Goal: Task Accomplishment & Management: Manage account settings

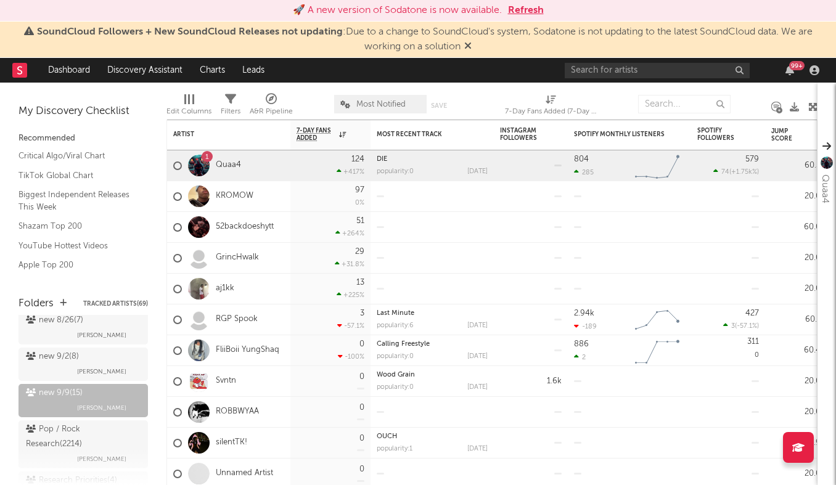
scroll to position [223, 0]
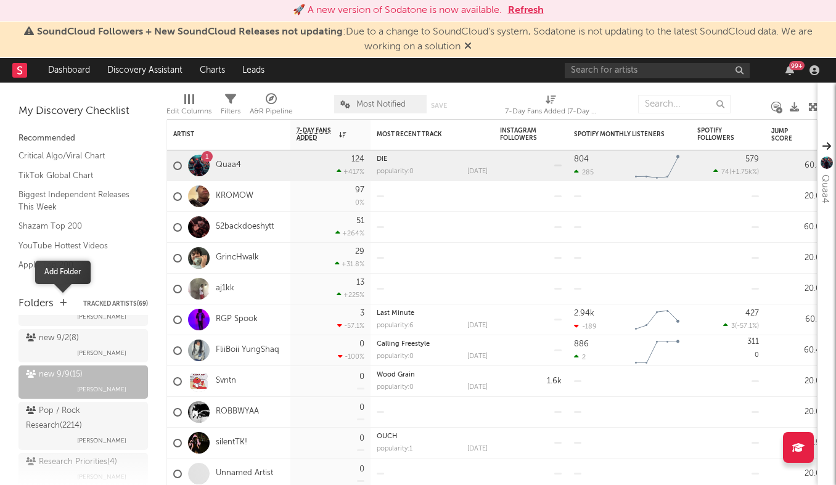
click at [65, 303] on icon "button" at bounding box center [63, 303] width 7 height 8
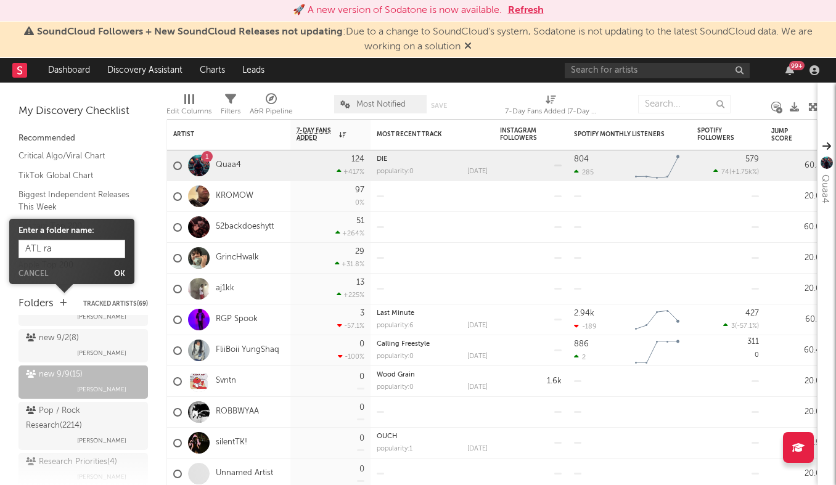
type input "ATL rap"
click at [121, 275] on button "Ok" at bounding box center [119, 274] width 11 height 7
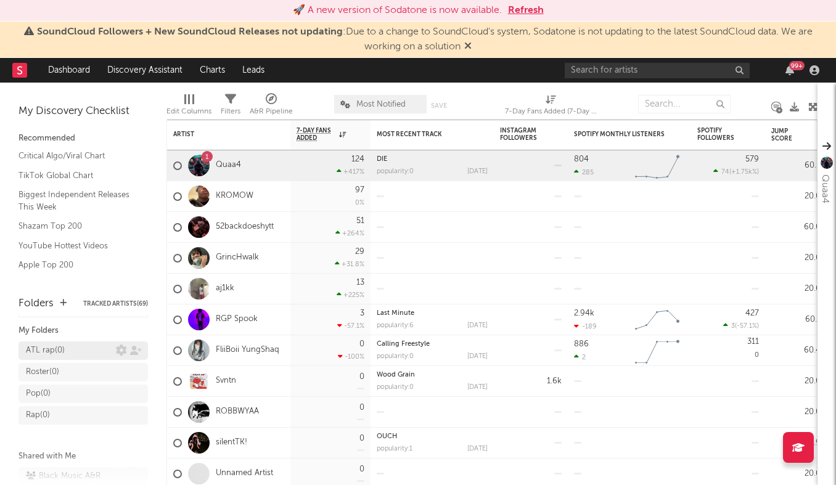
scroll to position [15, 0]
click at [135, 350] on icon at bounding box center [136, 353] width 12 height 9
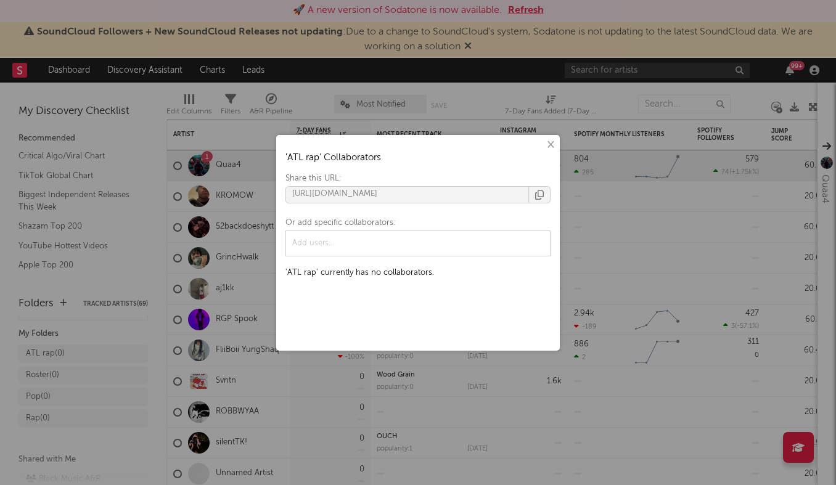
click at [110, 299] on div "× ' ATL rap ' Collaborators Share this URL: [URL][DOMAIN_NAME] Or add specific …" at bounding box center [418, 242] width 836 height 485
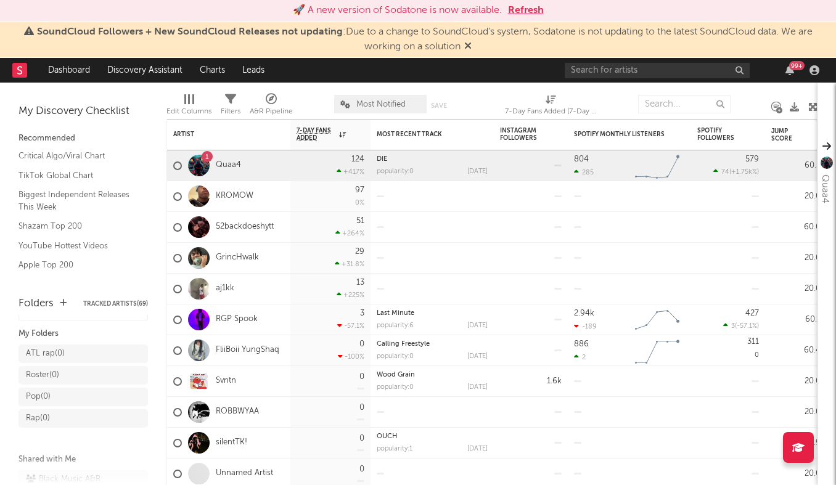
click at [58, 300] on div "Folders Tracked Artists ( 69 )" at bounding box center [84, 305] width 130 height 22
click at [60, 302] on icon "button" at bounding box center [63, 303] width 7 height 8
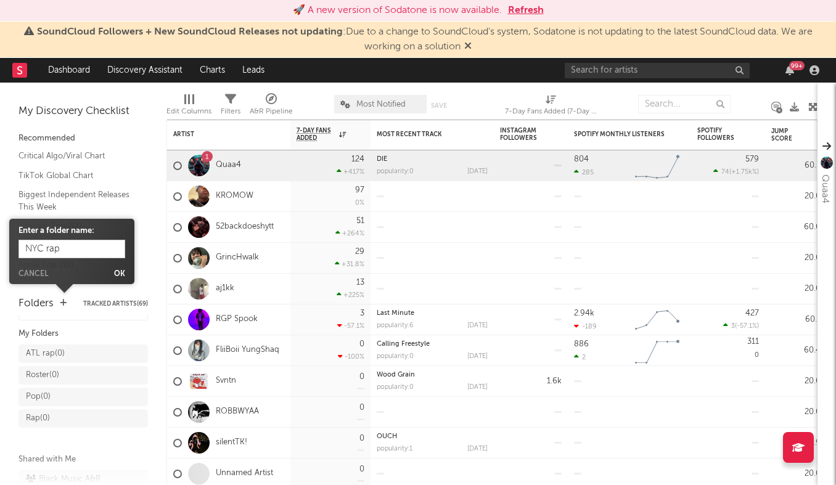
type input "NYC rap"
click at [114, 279] on body "🚀 A new version of Sodatone is now available. Refresh SoundCloud Followers + Ne…" at bounding box center [418, 242] width 836 height 485
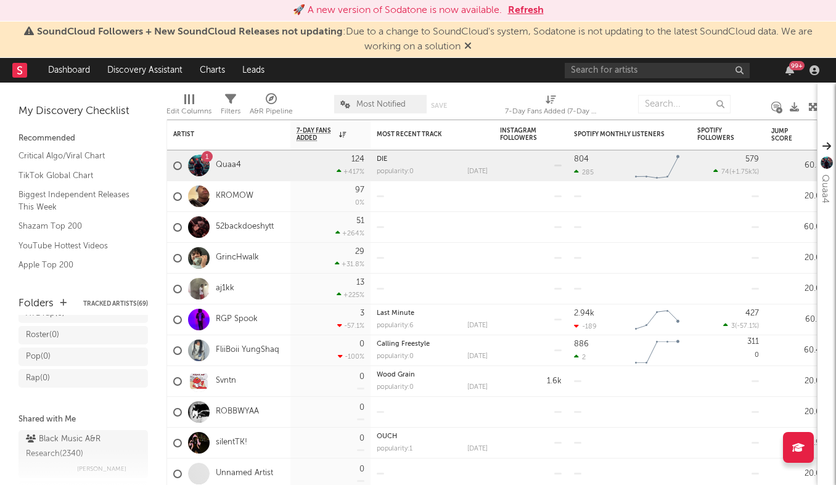
scroll to position [0, 0]
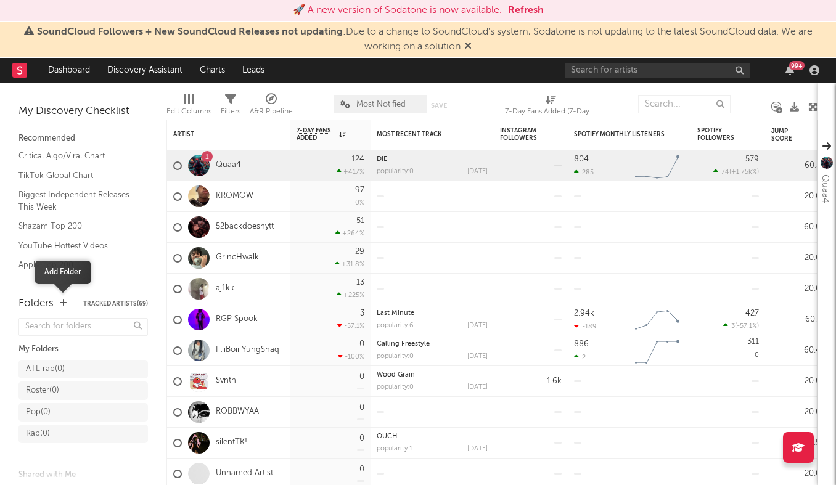
click at [61, 302] on icon "button" at bounding box center [63, 303] width 7 height 8
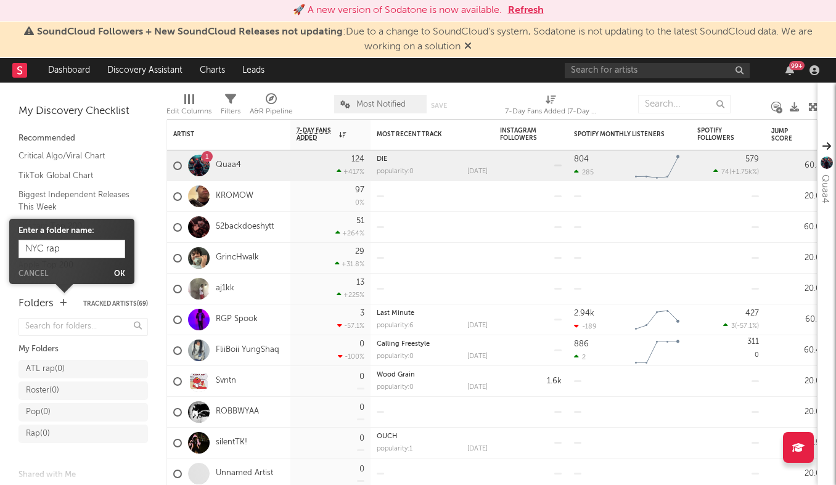
type input "NYC rap"
click at [121, 270] on form "Enter a folder name: NYC rap Cancel Ok" at bounding box center [72, 251] width 107 height 53
click at [120, 273] on button "Ok" at bounding box center [119, 274] width 11 height 7
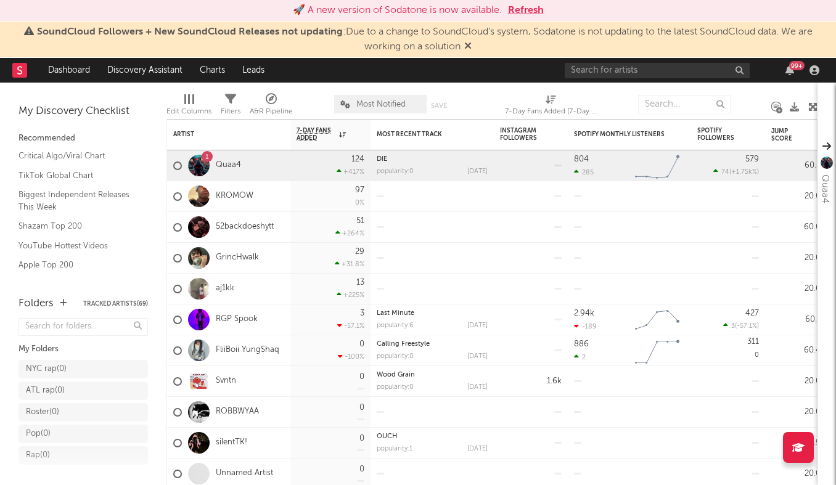
scroll to position [38, 0]
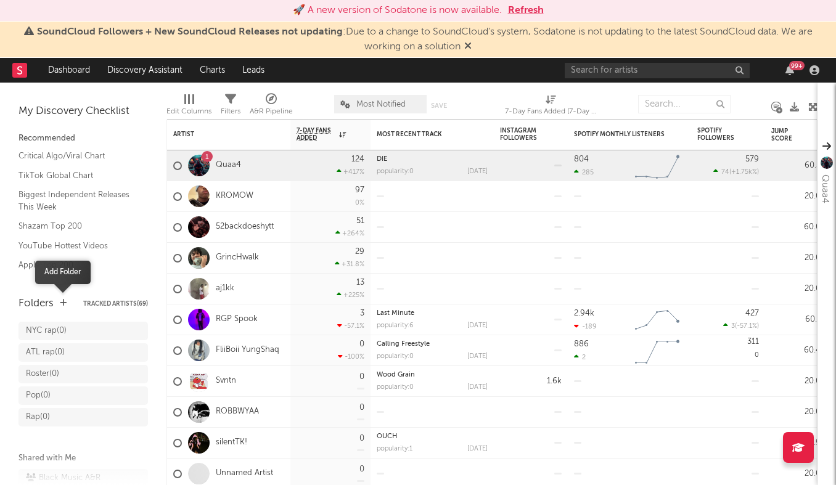
click at [63, 304] on icon "button" at bounding box center [63, 303] width 7 height 8
click at [65, 304] on icon "button" at bounding box center [63, 303] width 7 height 8
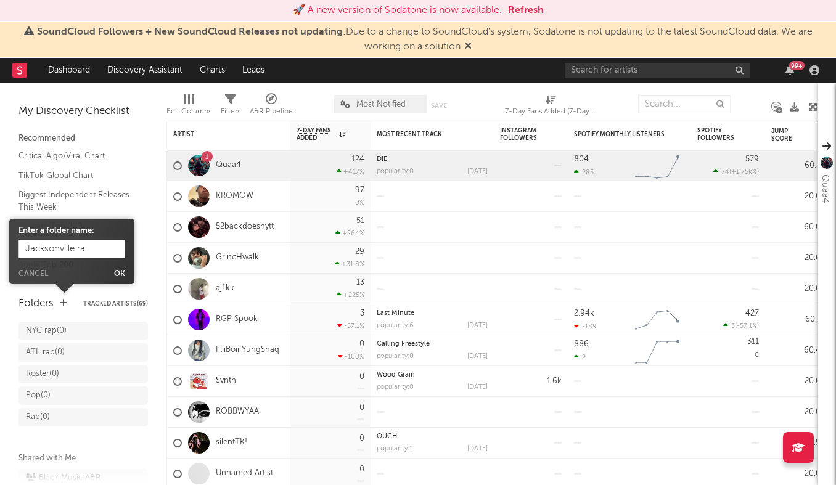
type input "Jacksonville rap"
click at [126, 277] on body "🚀 A new version of Sodatone is now available. Refresh SoundCloud Followers + Ne…" at bounding box center [418, 242] width 836 height 485
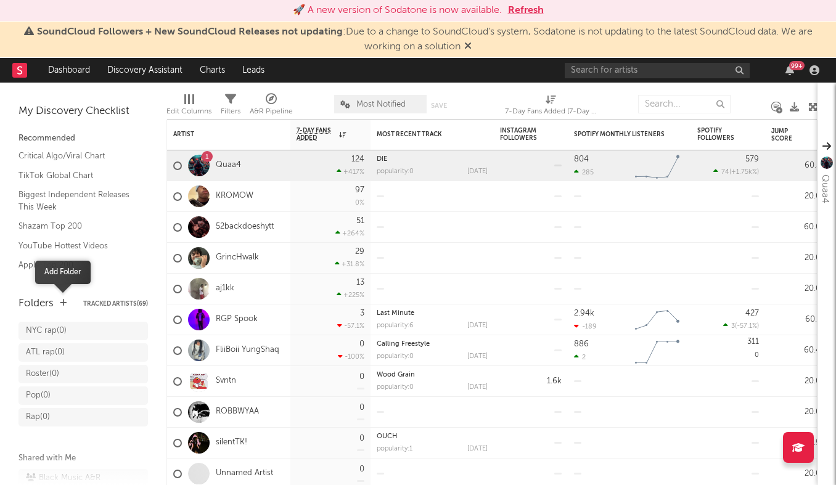
click at [62, 304] on icon "button" at bounding box center [63, 303] width 7 height 8
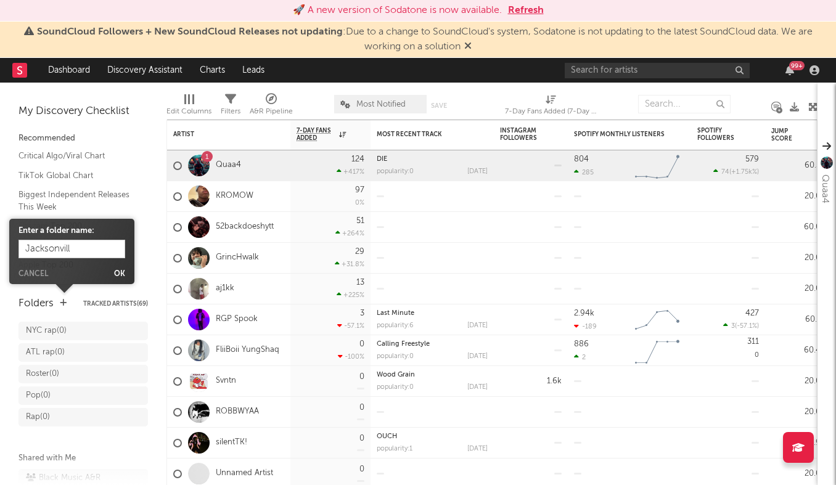
type input "[GEOGRAPHIC_DATA]"
click at [117, 271] on button "Ok" at bounding box center [119, 274] width 11 height 7
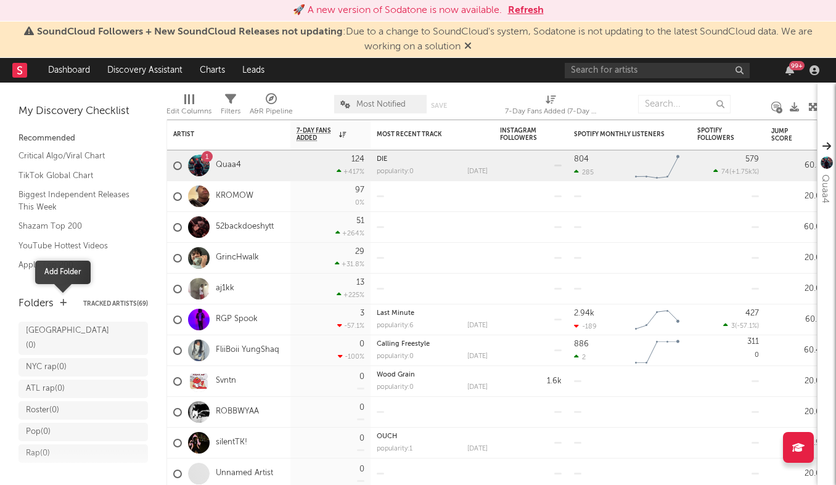
click at [64, 304] on icon "button" at bounding box center [63, 303] width 7 height 8
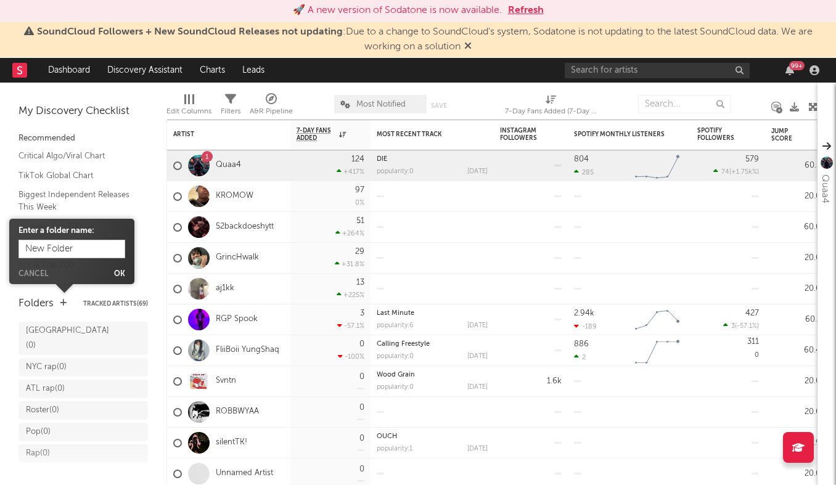
click at [76, 307] on div "Folders Tracked Artists ( 69 )" at bounding box center [84, 305] width 130 height 22
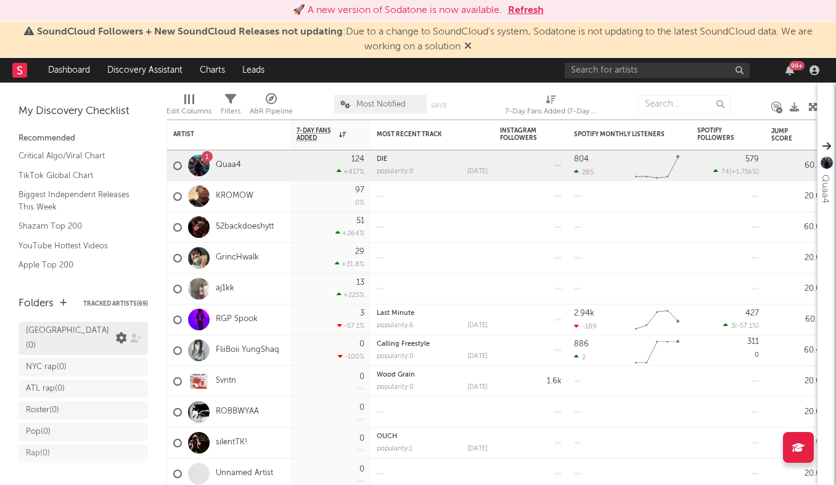
click at [123, 333] on icon at bounding box center [121, 338] width 11 height 11
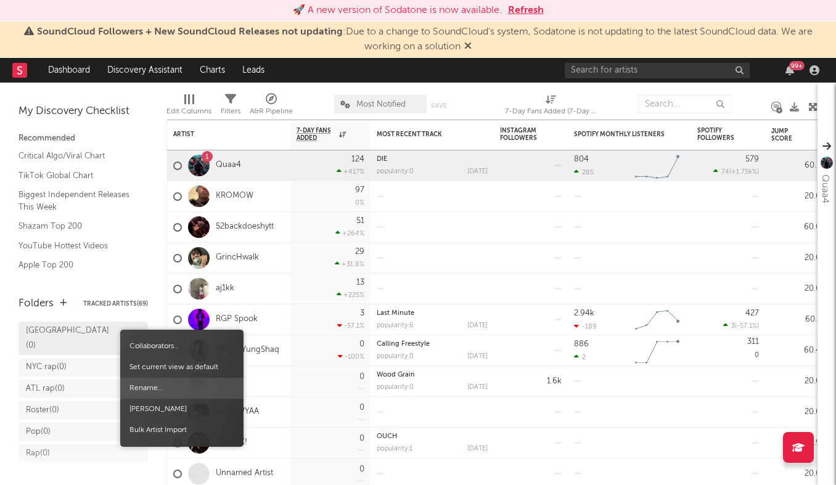
click at [147, 386] on span "Rename..." at bounding box center [181, 388] width 123 height 21
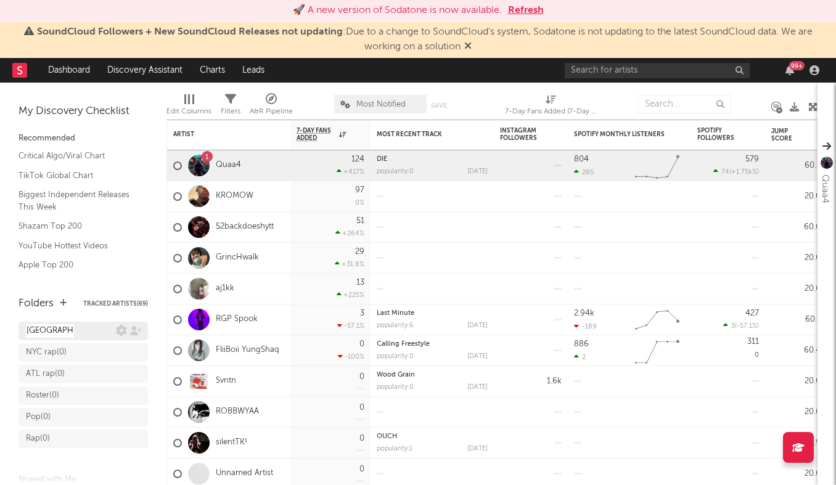
click at [68, 328] on input "[GEOGRAPHIC_DATA]" at bounding box center [50, 331] width 48 height 14
